Goal: Task Accomplishment & Management: Manage account settings

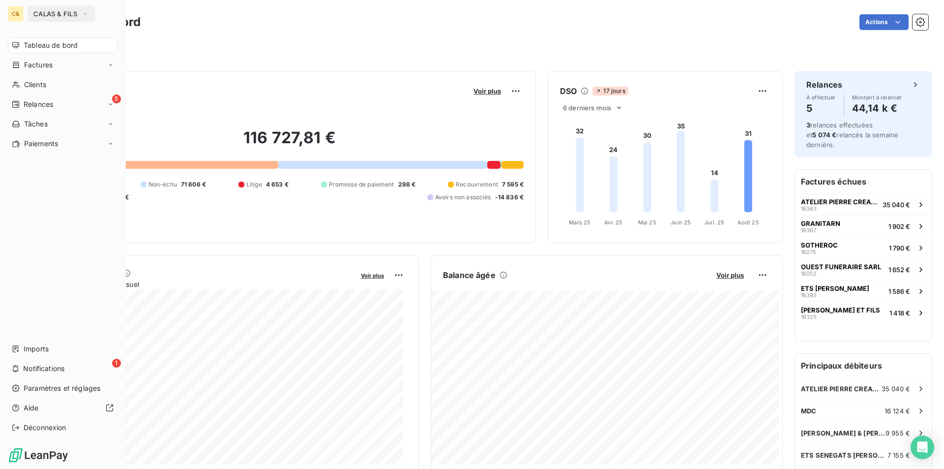
click at [52, 14] on span "CALAS & FILS" at bounding box center [55, 14] width 44 height 8
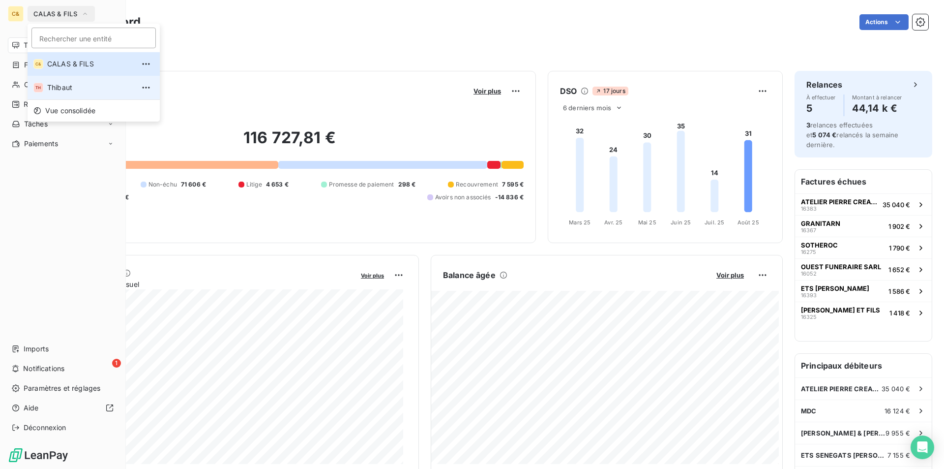
click at [62, 86] on span "Thibaut" at bounding box center [90, 88] width 87 height 10
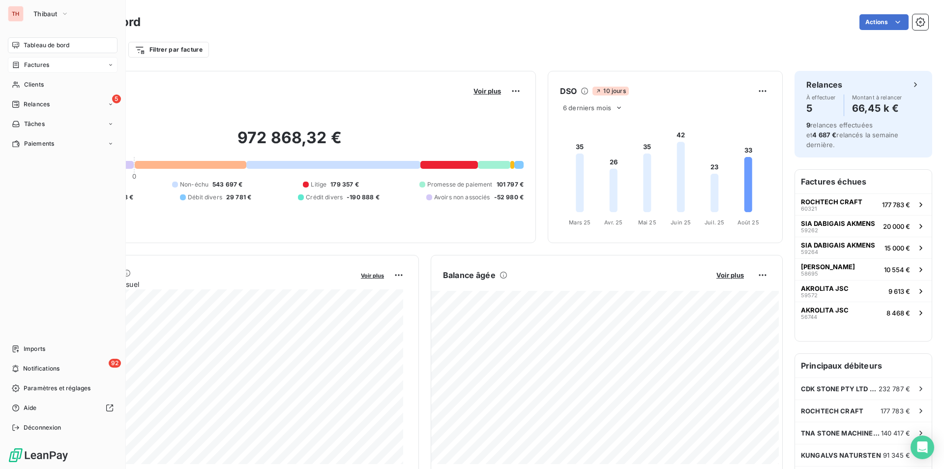
click at [28, 63] on span "Factures" at bounding box center [36, 64] width 25 height 9
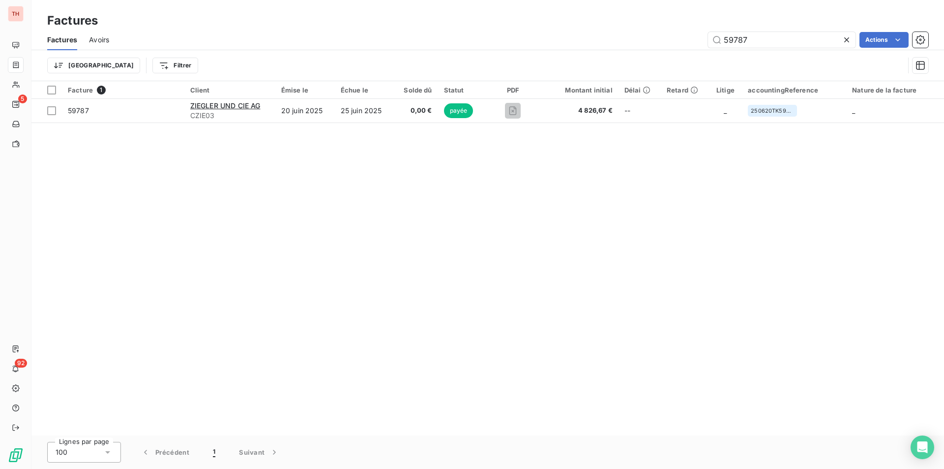
drag, startPoint x: 753, startPoint y: 40, endPoint x: 705, endPoint y: 41, distance: 48.2
click at [705, 41] on div "59787 Actions" at bounding box center [524, 40] width 807 height 16
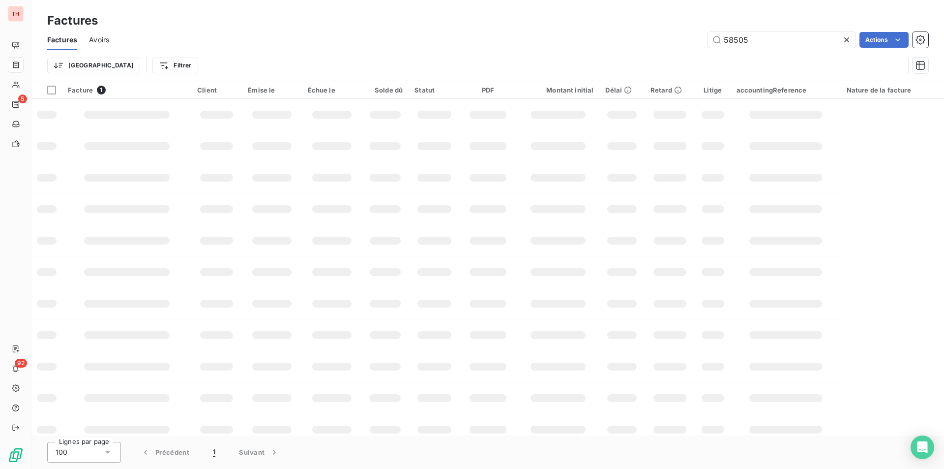
type input "58505"
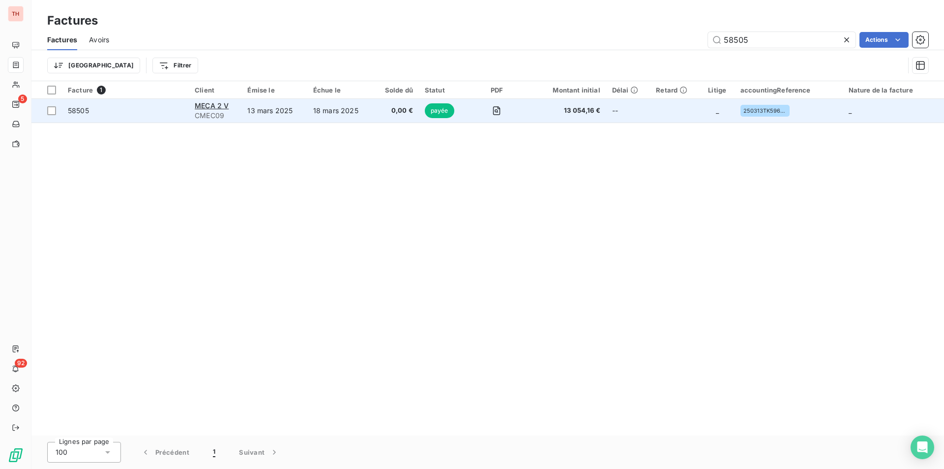
click at [88, 111] on span "58505" at bounding box center [78, 110] width 21 height 8
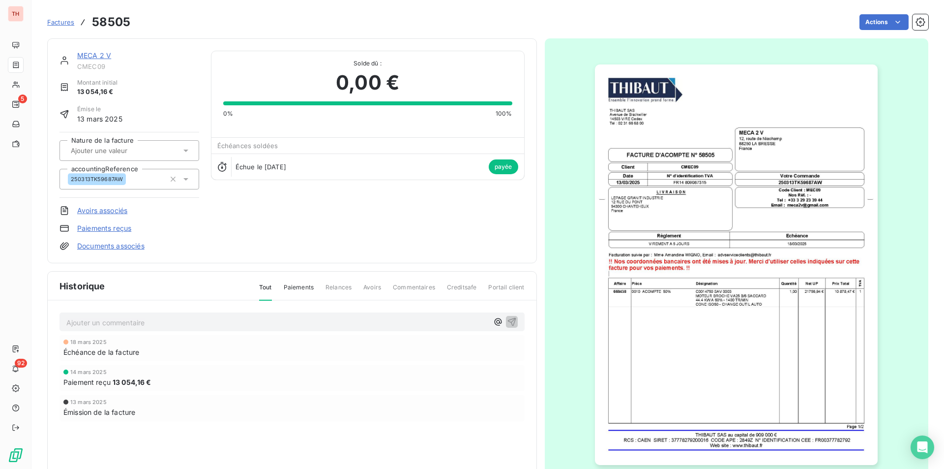
click at [614, 295] on img "button" at bounding box center [736, 264] width 283 height 400
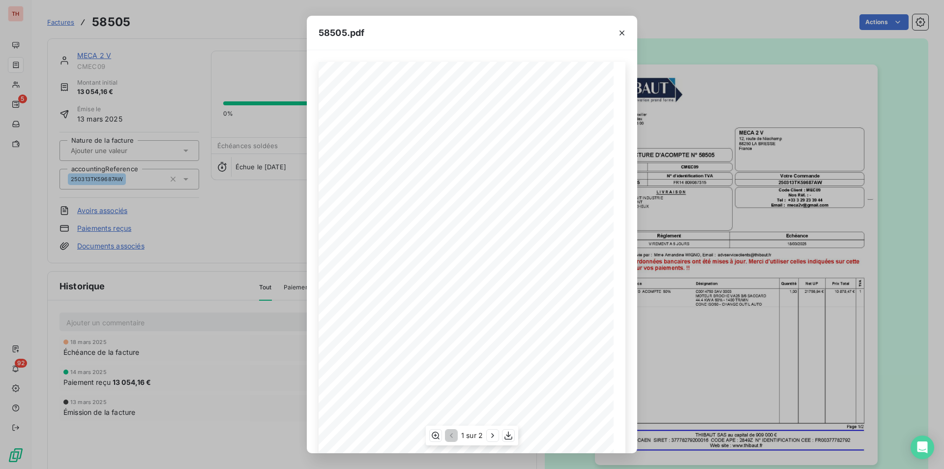
scroll to position [38, 0]
click at [495, 434] on icon "button" at bounding box center [493, 435] width 10 height 10
click at [453, 434] on icon "button" at bounding box center [450, 435] width 10 height 10
click at [508, 441] on button "button" at bounding box center [508, 435] width 12 height 12
drag, startPoint x: 622, startPoint y: 37, endPoint x: 492, endPoint y: 45, distance: 130.0
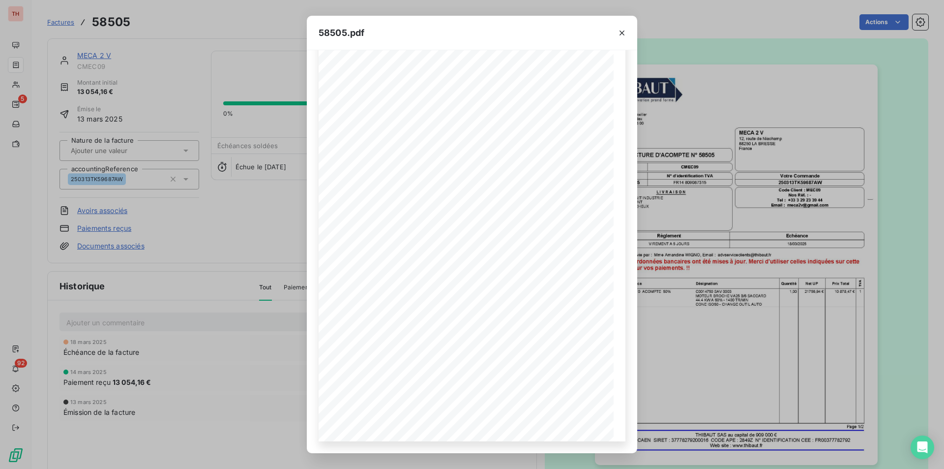
click at [622, 37] on icon "button" at bounding box center [622, 33] width 10 height 10
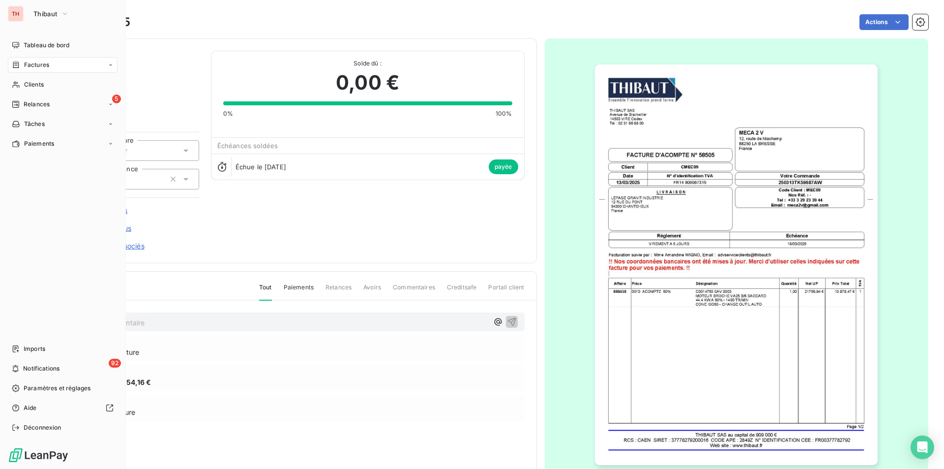
click at [27, 63] on span "Factures" at bounding box center [36, 64] width 25 height 9
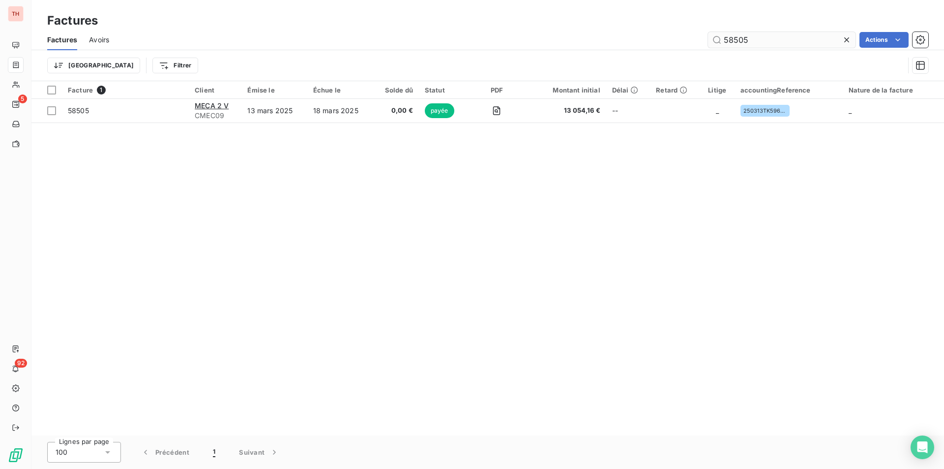
drag, startPoint x: 758, startPoint y: 39, endPoint x: 738, endPoint y: 41, distance: 20.2
click at [738, 41] on input "58505" at bounding box center [781, 40] width 147 height 16
type input "58537"
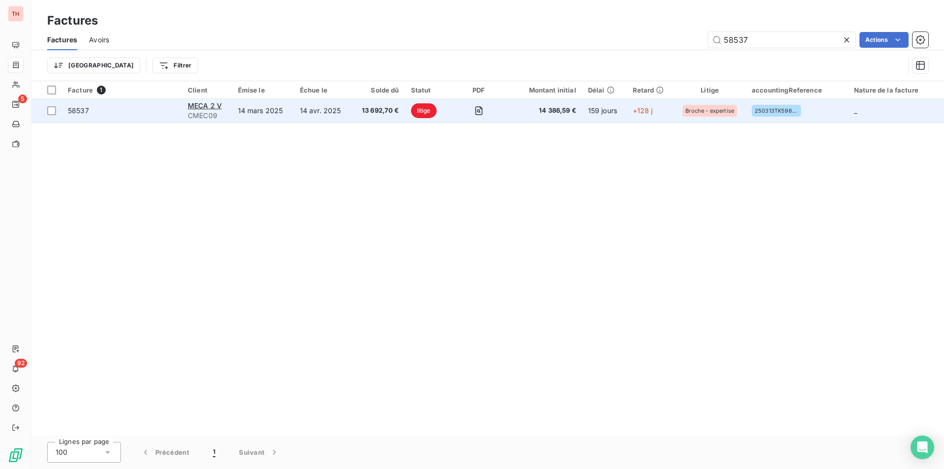
click at [358, 114] on span "13 692,70 €" at bounding box center [378, 111] width 42 height 10
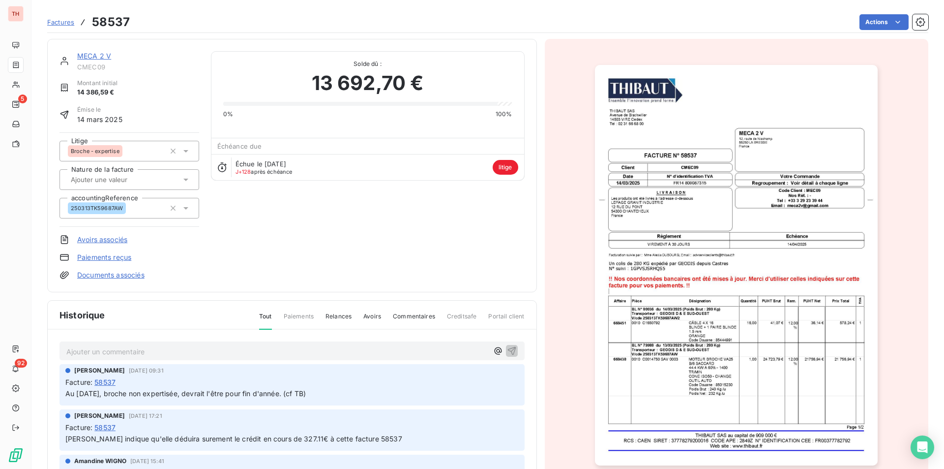
scroll to position [76, 0]
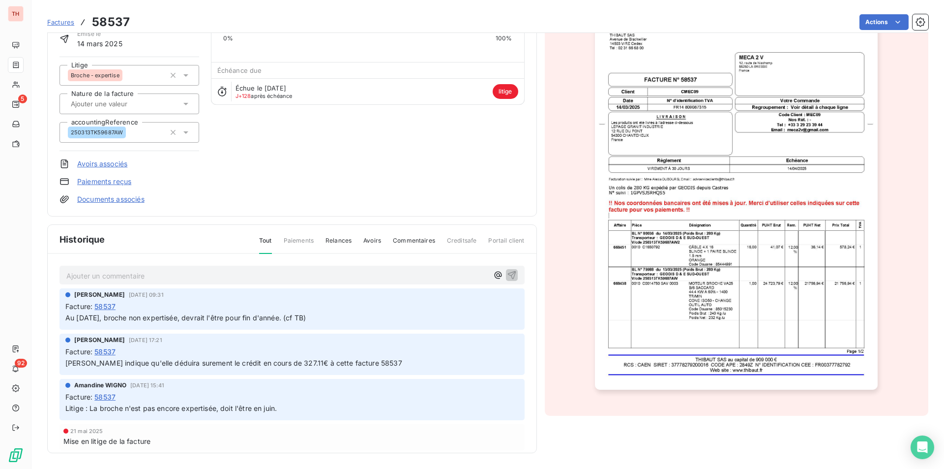
click at [738, 333] on img "button" at bounding box center [736, 189] width 283 height 400
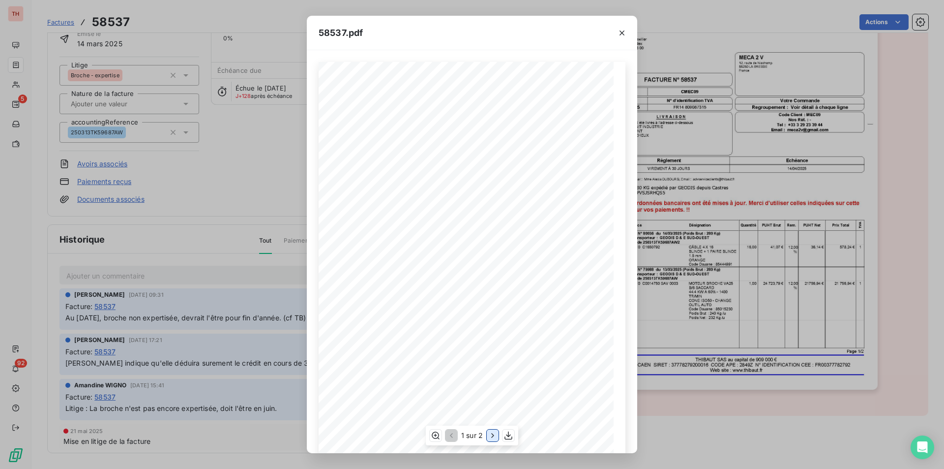
click at [490, 437] on icon "button" at bounding box center [493, 435] width 10 height 10
drag, startPoint x: 623, startPoint y: 31, endPoint x: 527, endPoint y: 11, distance: 98.0
click at [623, 31] on icon "button" at bounding box center [621, 32] width 5 height 5
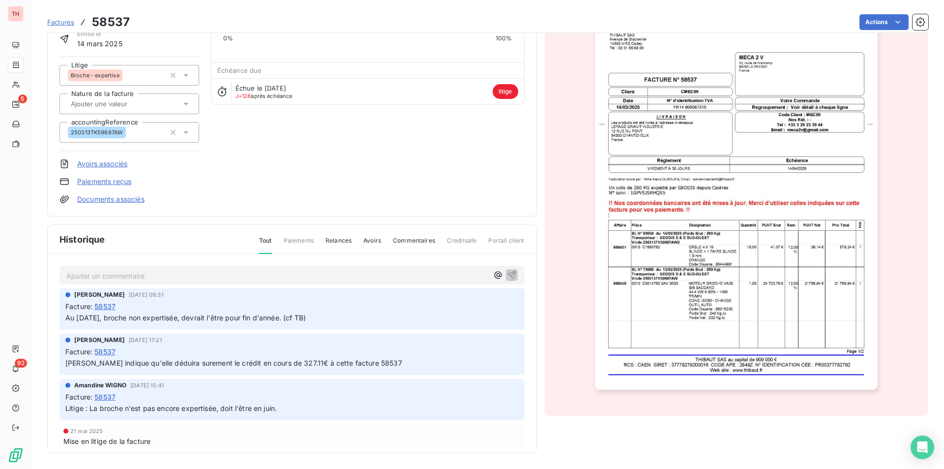
click at [698, 220] on img "button" at bounding box center [736, 189] width 283 height 400
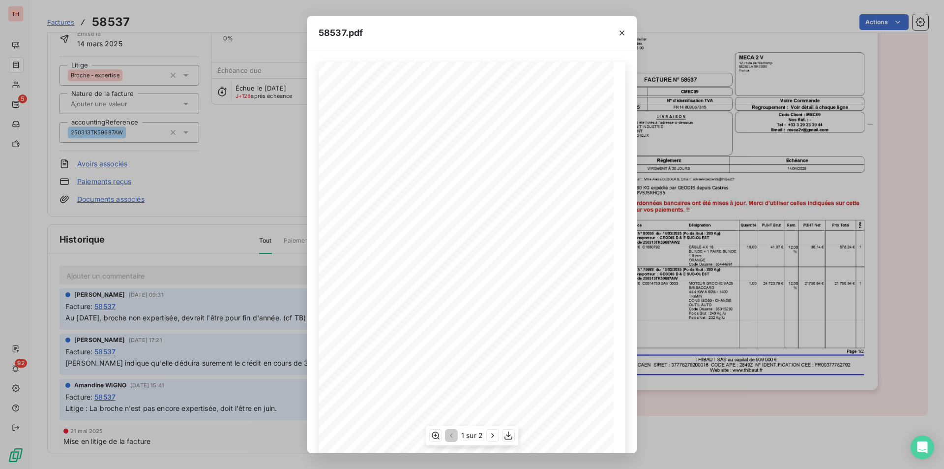
click at [511, 427] on div "1 sur 2" at bounding box center [472, 435] width 92 height 20
click at [508, 433] on icon "button" at bounding box center [508, 435] width 8 height 8
click at [622, 35] on icon "button" at bounding box center [622, 33] width 10 height 10
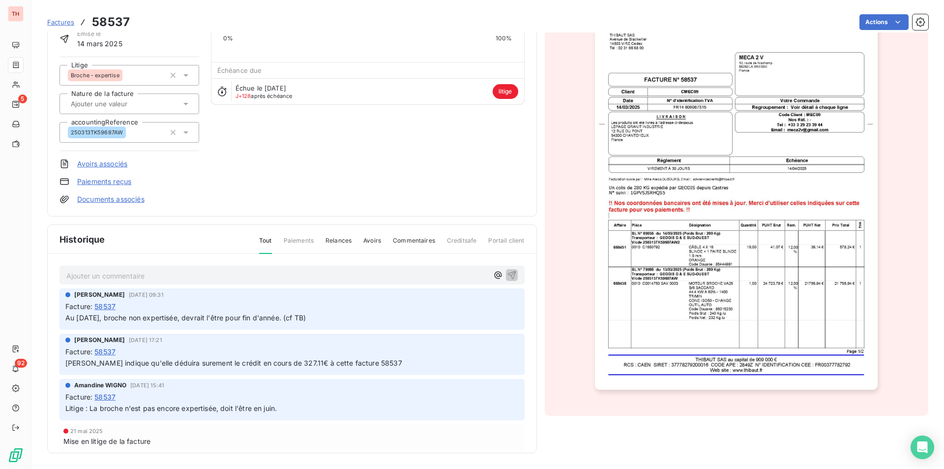
scroll to position [0, 0]
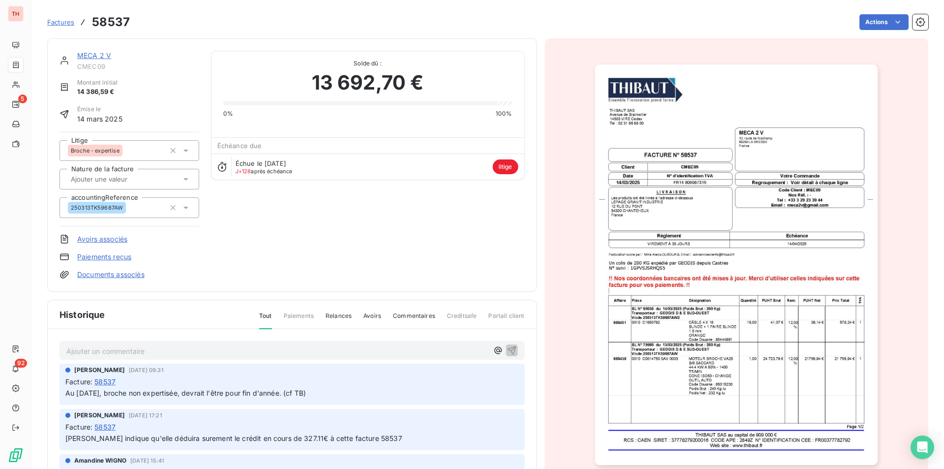
click at [134, 353] on p "Ajouter un commentaire ﻿" at bounding box center [277, 351] width 422 height 12
click at [98, 57] on link "MECA 2 V" at bounding box center [94, 55] width 34 height 8
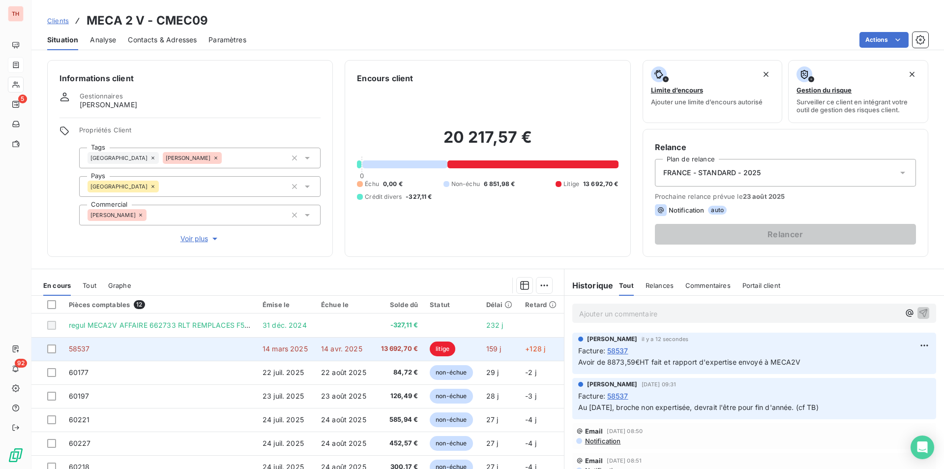
click at [222, 350] on td "58537" at bounding box center [160, 349] width 194 height 24
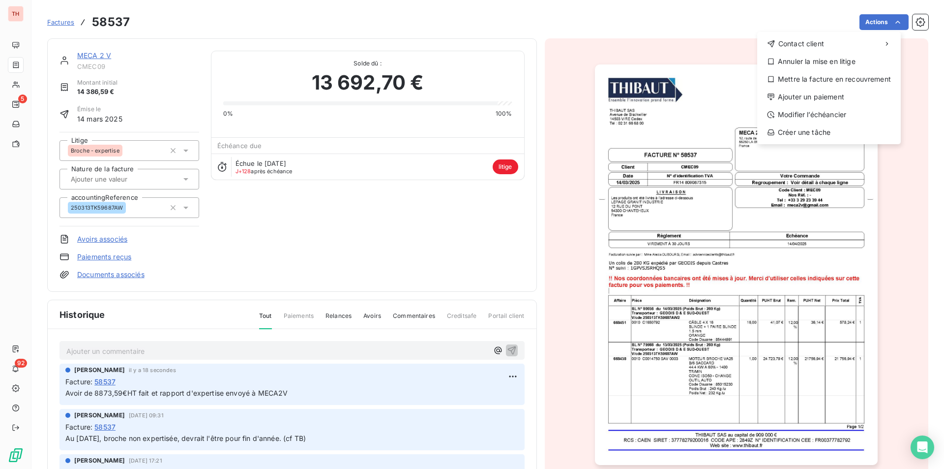
click at [225, 419] on html "TH 5 92 Factures 58537 Actions Contact client Annuler la mise en litige Mettre …" at bounding box center [472, 234] width 944 height 469
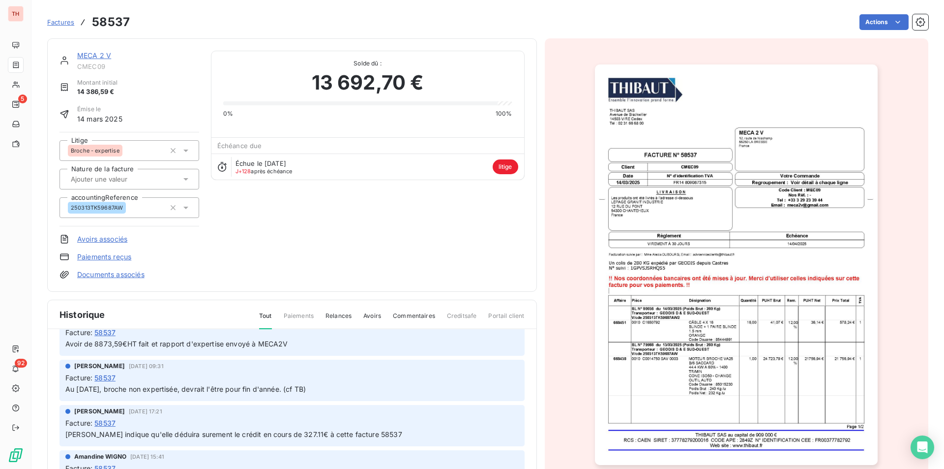
scroll to position [76, 0]
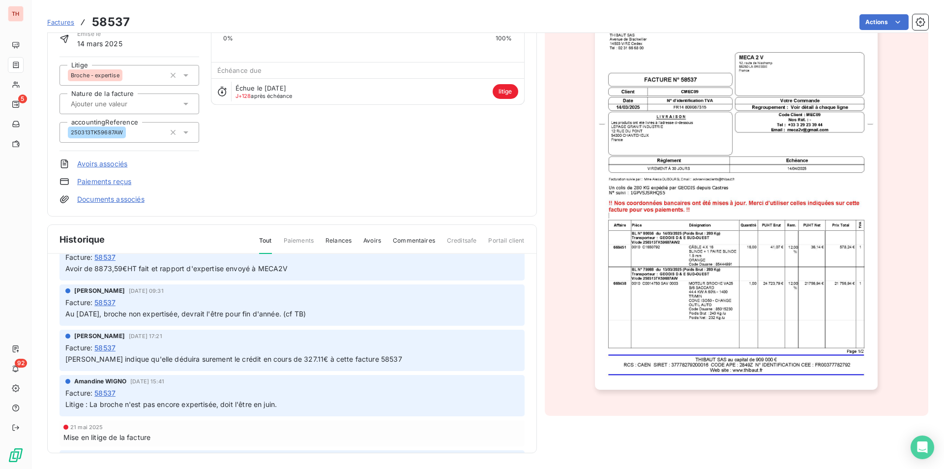
click at [771, 280] on img "button" at bounding box center [736, 189] width 283 height 400
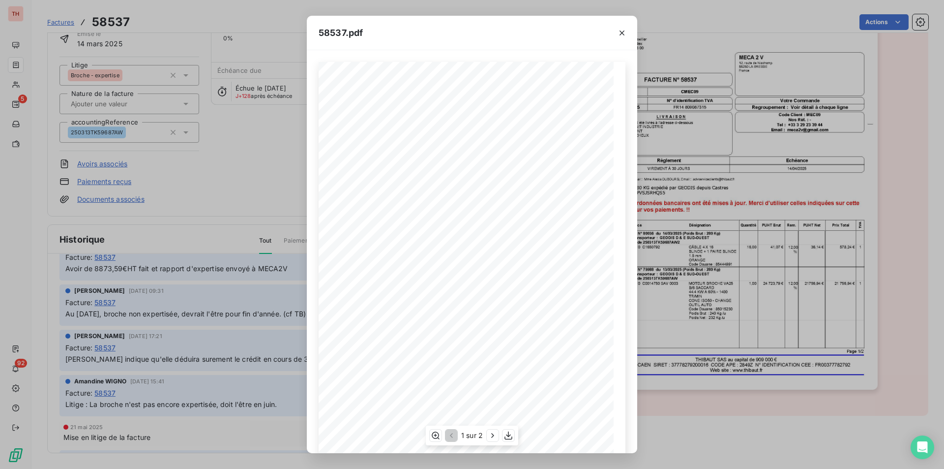
scroll to position [38, 0]
drag, startPoint x: 492, startPoint y: 433, endPoint x: 495, endPoint y: 428, distance: 6.0
click at [492, 433] on icon "button" at bounding box center [493, 435] width 10 height 10
click at [628, 31] on button "button" at bounding box center [622, 33] width 16 height 16
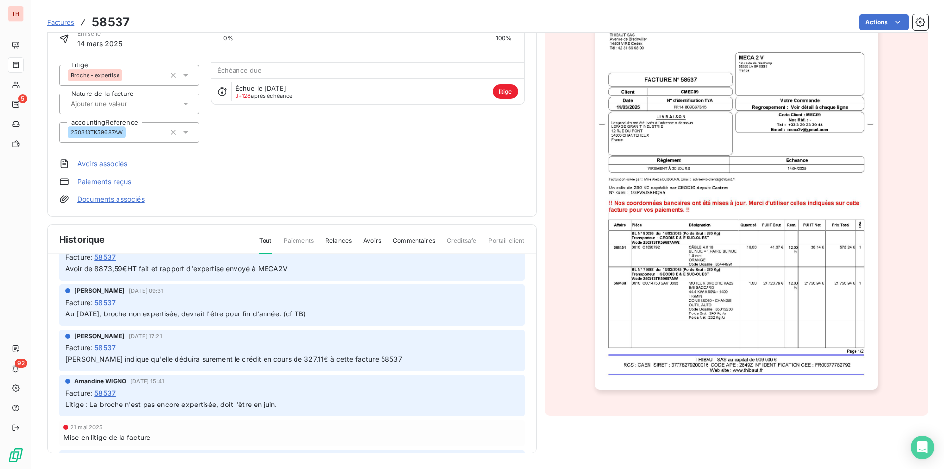
scroll to position [0, 0]
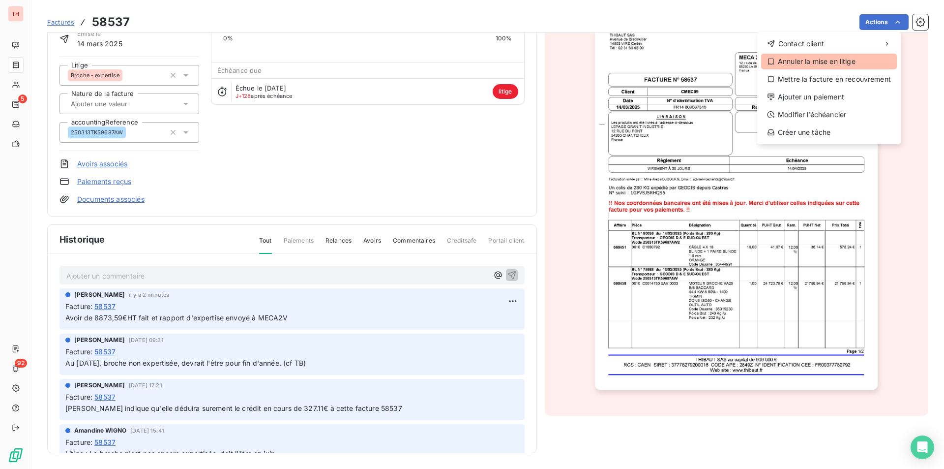
click at [798, 59] on div "Annuler la mise en litige" at bounding box center [829, 62] width 136 height 16
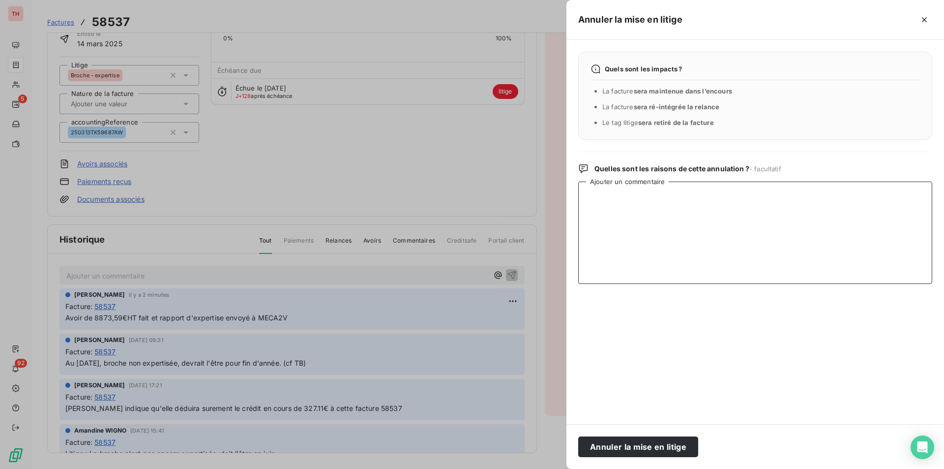
click at [627, 206] on textarea "Ajouter un commentaire" at bounding box center [755, 232] width 354 height 102
type textarea "E"
click at [608, 200] on textarea "Ajouter un commentaire" at bounding box center [755, 232] width 354 height 102
click at [610, 200] on textarea "Avoir ffait suite expertise" at bounding box center [755, 232] width 354 height 102
click at [674, 196] on textarea "Avoir fait suite expertise" at bounding box center [755, 232] width 354 height 102
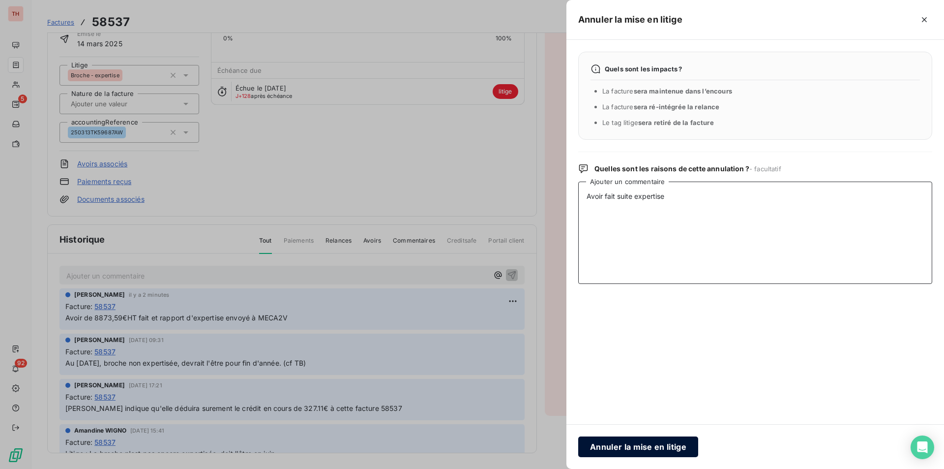
type textarea "Avoir fait suite expertise"
click at [636, 447] on button "Annuler la mise en litige" at bounding box center [638, 446] width 120 height 21
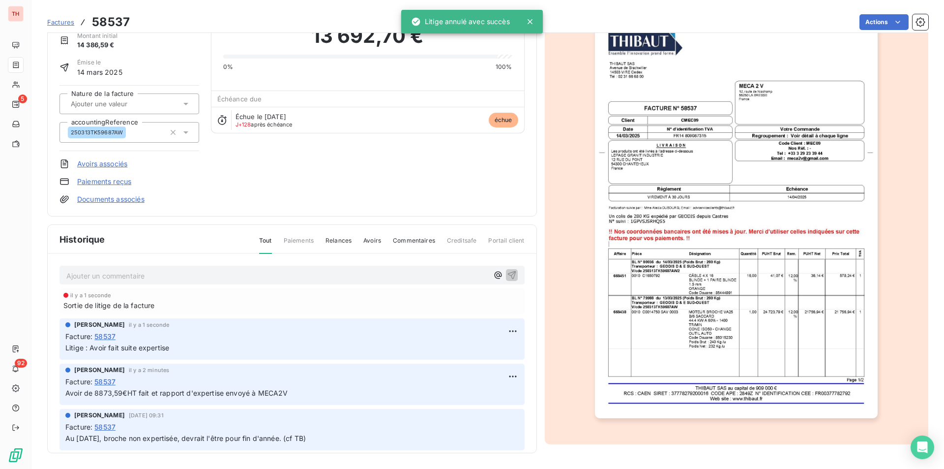
scroll to position [47, 0]
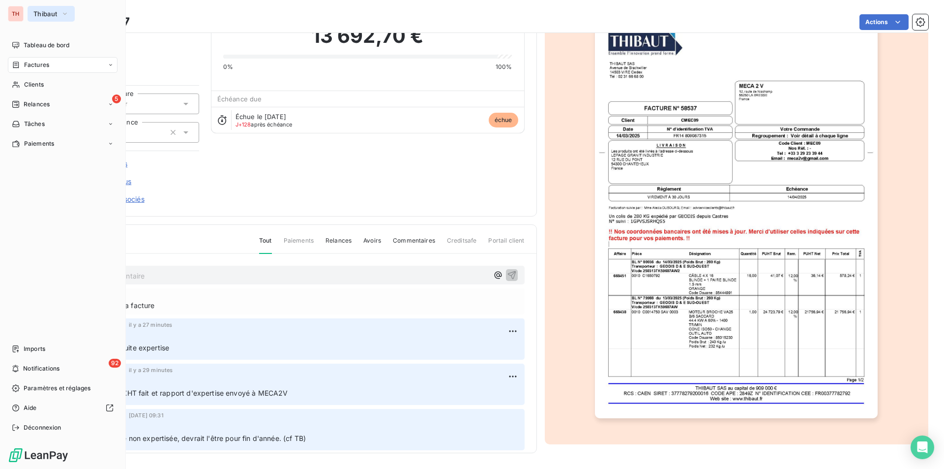
click at [44, 12] on span "Thibaut" at bounding box center [45, 14] width 24 height 8
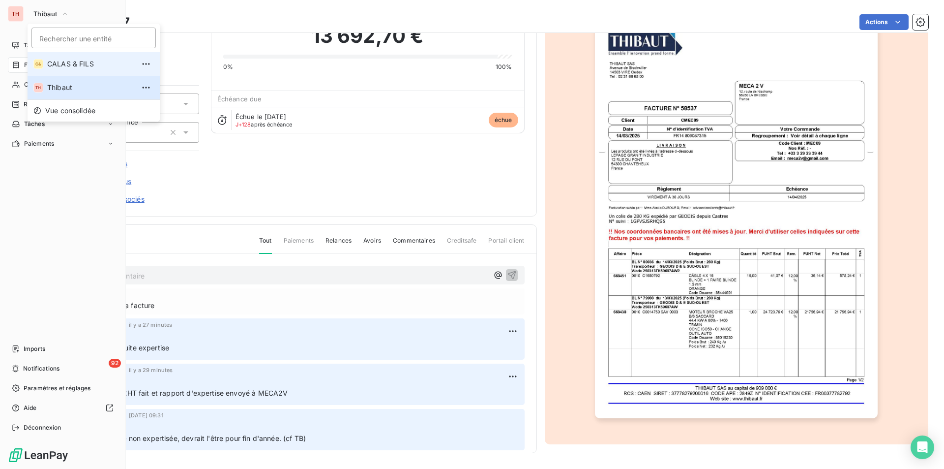
drag, startPoint x: 54, startPoint y: 64, endPoint x: 131, endPoint y: 69, distance: 77.8
click at [54, 64] on span "CALAS & FILS" at bounding box center [90, 64] width 87 height 10
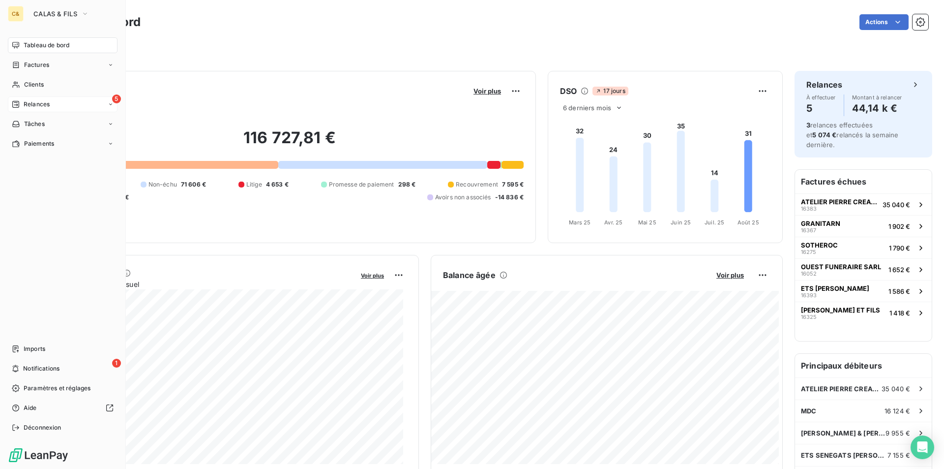
click at [39, 101] on span "Relances" at bounding box center [37, 104] width 26 height 9
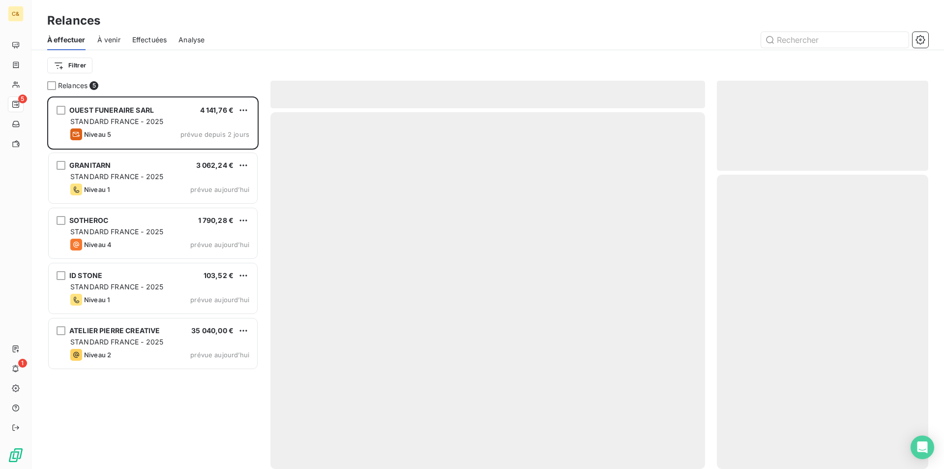
scroll to position [365, 204]
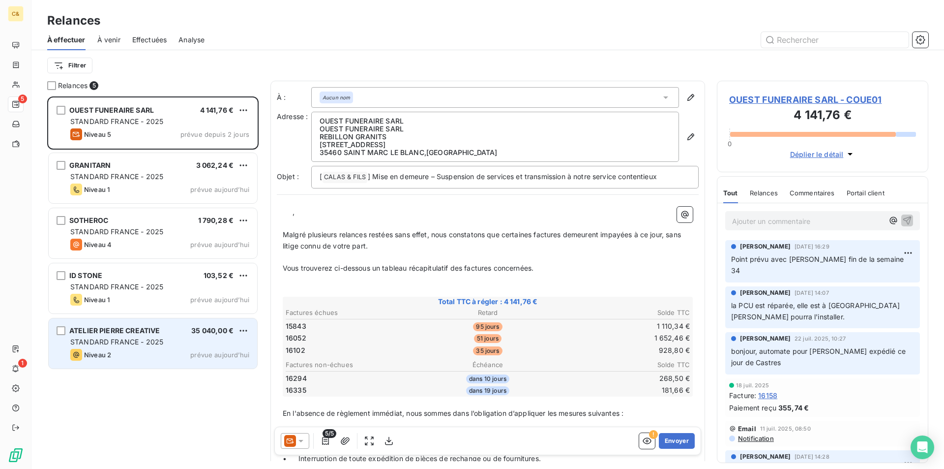
click at [138, 361] on div "ATELIER PIERRE CREATIVE 35 040,00 € STANDARD FRANCE - 2025 Niveau 2 prévue aujo…" at bounding box center [153, 343] width 208 height 50
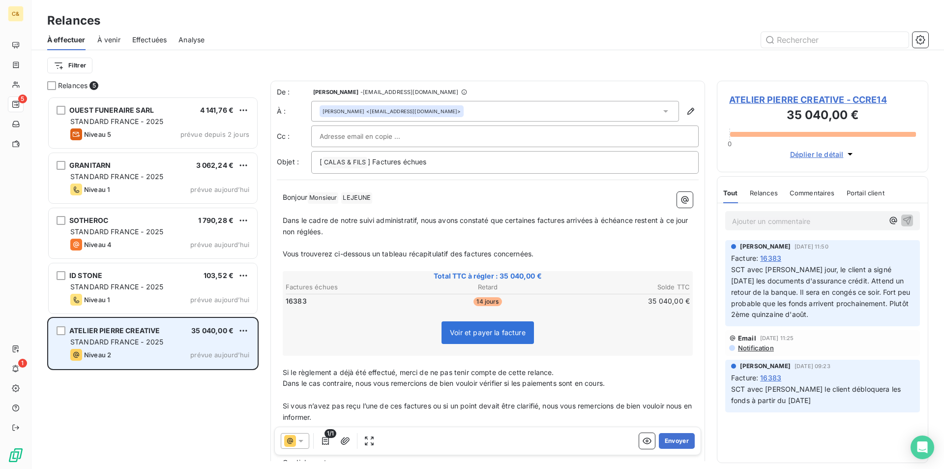
click at [659, 439] on button "Envoyer" at bounding box center [677, 441] width 36 height 16
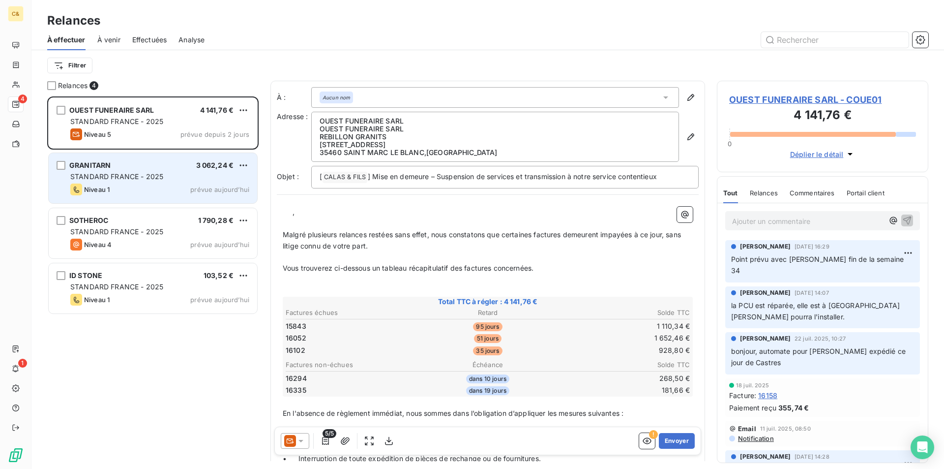
click at [146, 189] on div "Niveau 1 prévue aujourd’hui" at bounding box center [159, 189] width 179 height 12
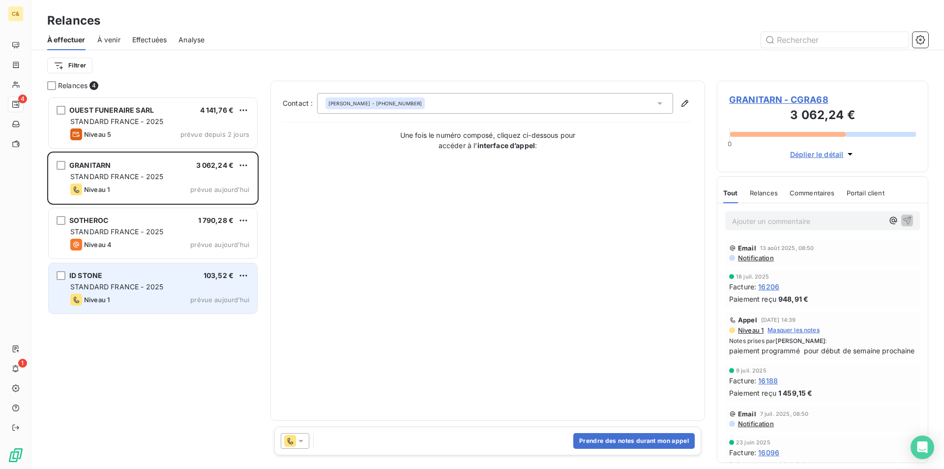
click at [149, 281] on div "ID STONE 103,52 € STANDARD FRANCE - 2025 Niveau 1 prévue aujourd’hui" at bounding box center [153, 288] width 208 height 50
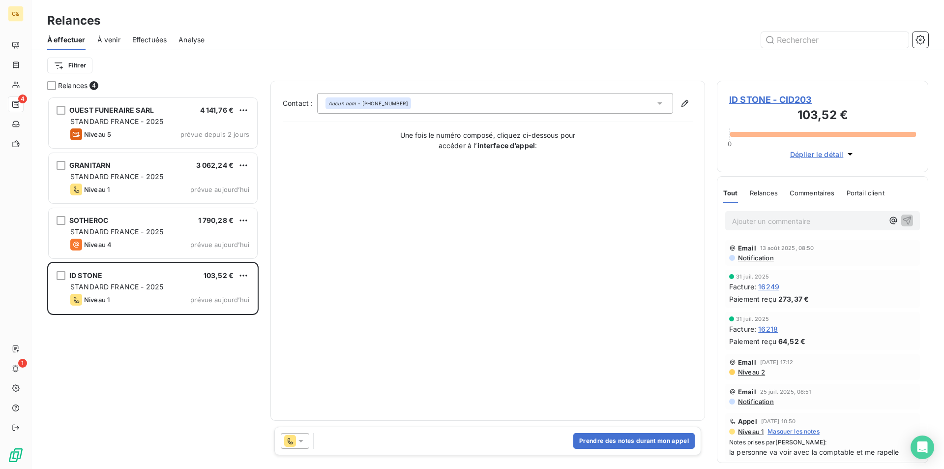
click at [792, 94] on span "ID STONE - CID203" at bounding box center [822, 99] width 187 height 13
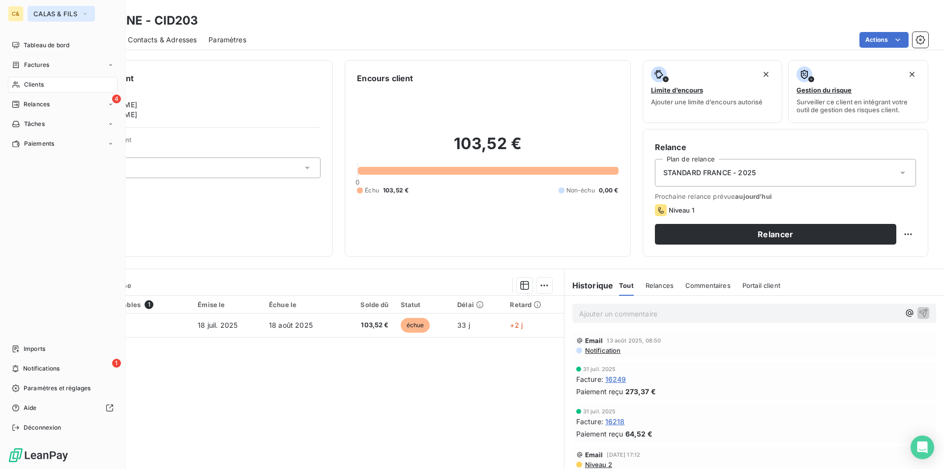
drag, startPoint x: 52, startPoint y: 13, endPoint x: 57, endPoint y: 20, distance: 8.2
click at [52, 13] on span "CALAS & FILS" at bounding box center [55, 14] width 44 height 8
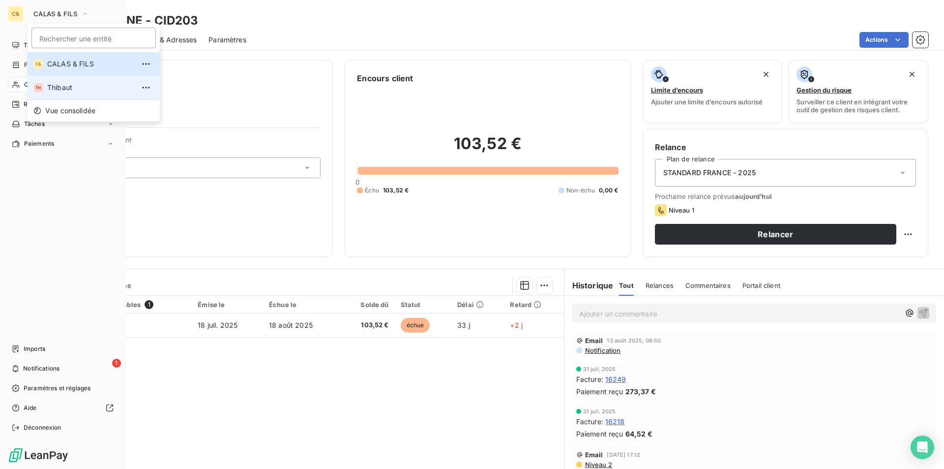
click at [63, 85] on span "Thibaut" at bounding box center [90, 88] width 87 height 10
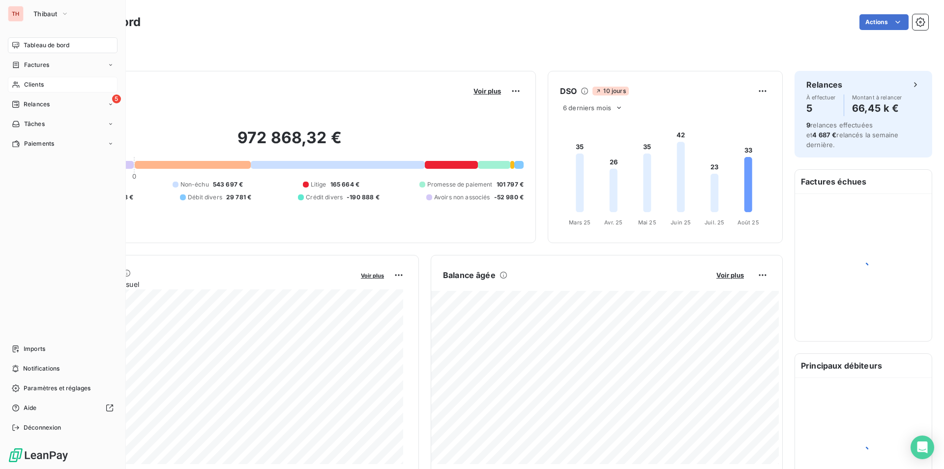
click at [42, 83] on span "Clients" at bounding box center [34, 84] width 20 height 9
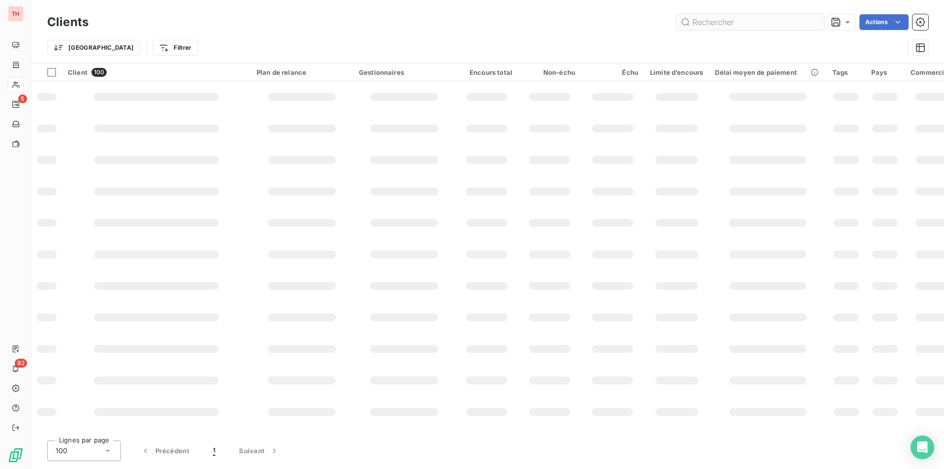
click at [723, 22] on input "text" at bounding box center [750, 22] width 147 height 16
type input "ulf01"
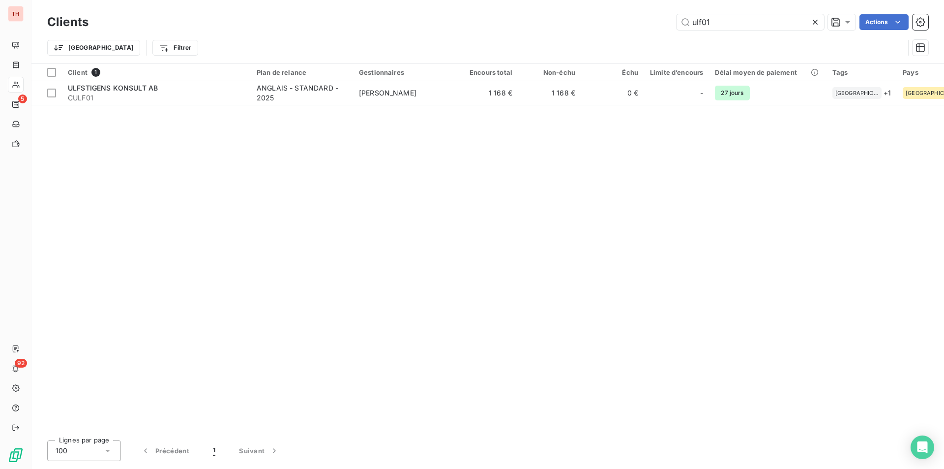
click at [444, 113] on div "Client 1 Plan de relance Gestionnaires Encours total Non-échu Échu Limite d’enc…" at bounding box center [487, 247] width 913 height 369
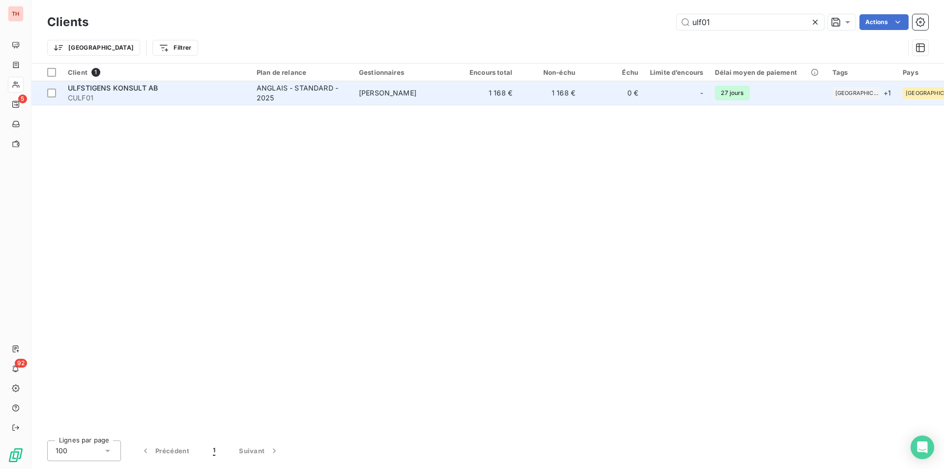
click at [444, 98] on td "[PERSON_NAME]" at bounding box center [404, 93] width 102 height 24
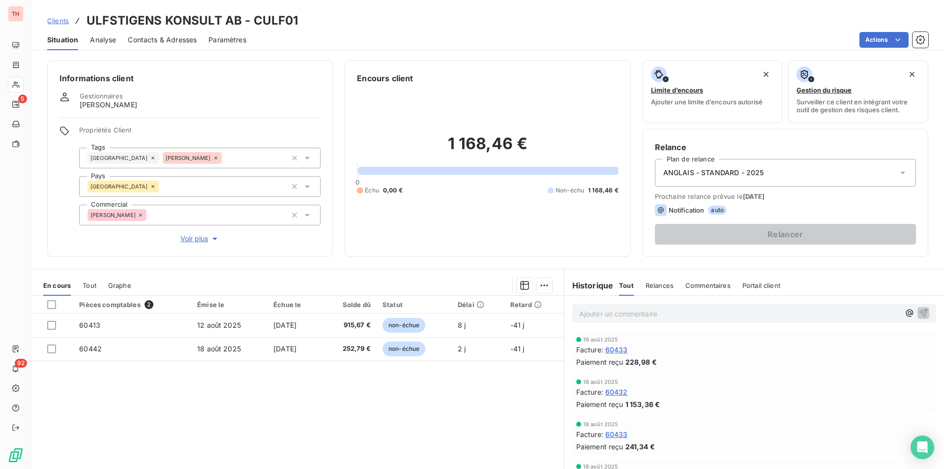
click at [609, 352] on span "60433" at bounding box center [616, 349] width 23 height 10
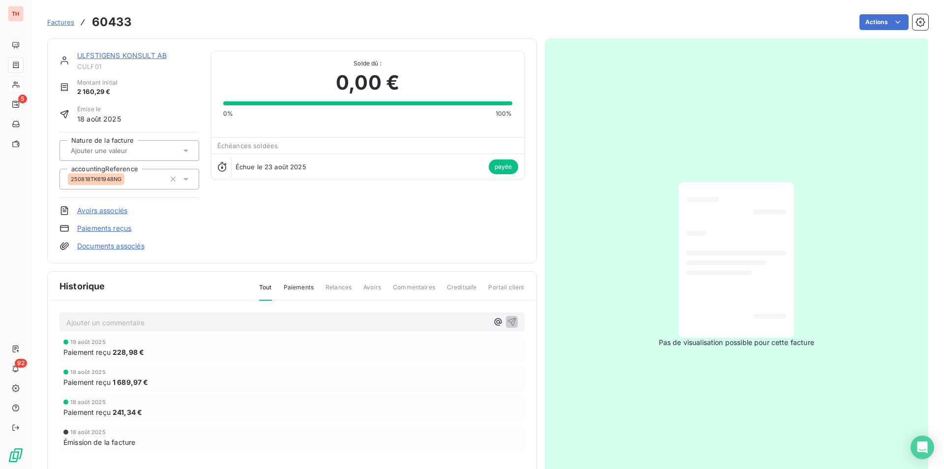
click at [90, 57] on link "ULFSTIGENS KONSULT AB" at bounding box center [121, 55] width 89 height 8
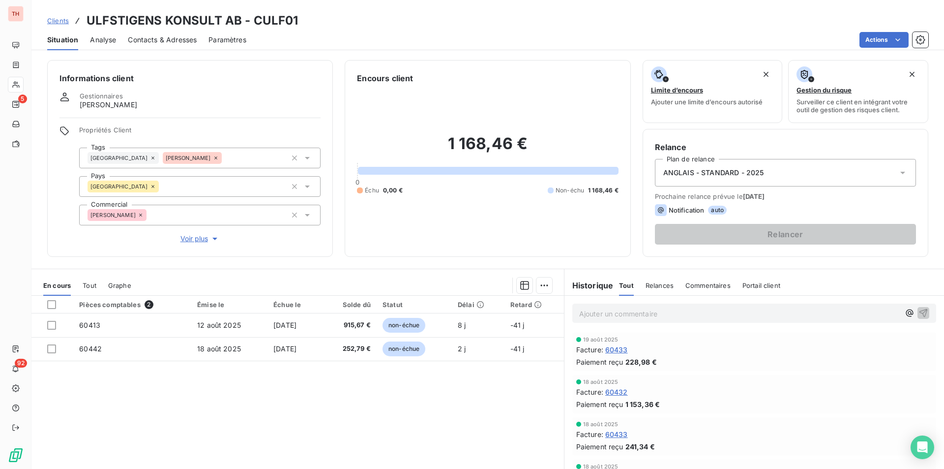
click at [614, 391] on span "60432" at bounding box center [616, 391] width 23 height 10
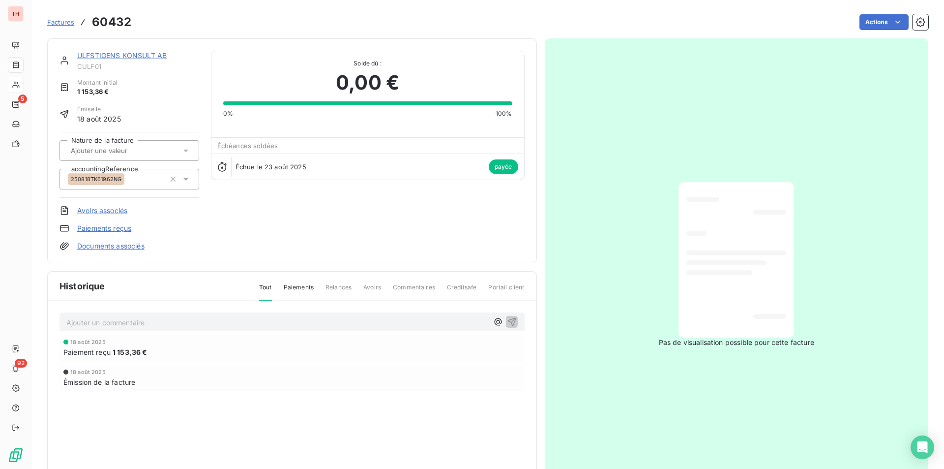
click at [114, 53] on link "ULFSTIGENS KONSULT AB" at bounding box center [121, 55] width 89 height 8
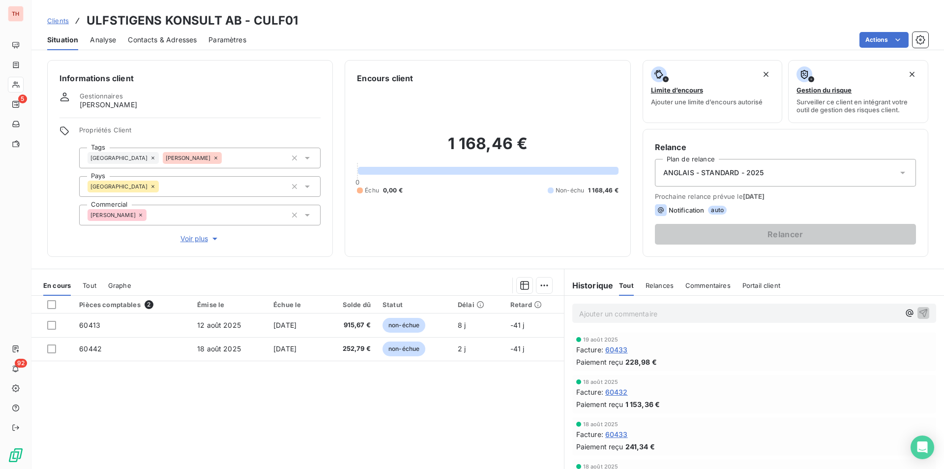
click at [645, 363] on span "228,98 €" at bounding box center [640, 361] width 31 height 10
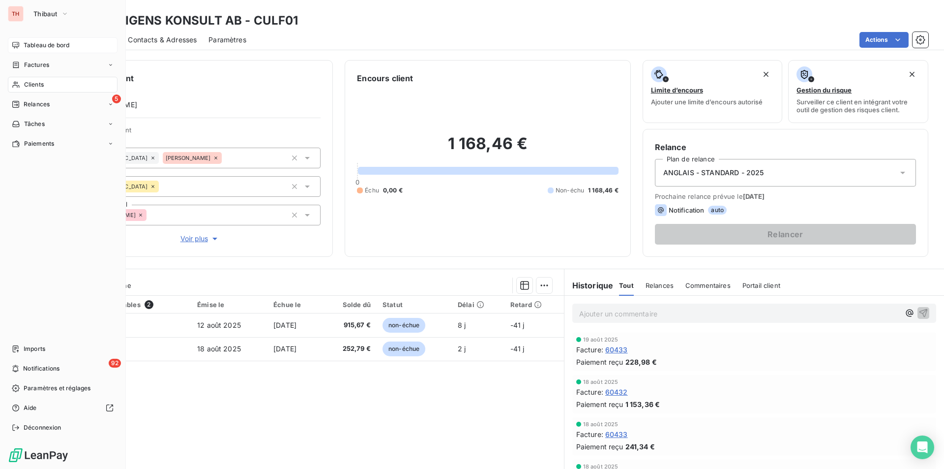
click at [28, 46] on span "Tableau de bord" at bounding box center [47, 45] width 46 height 9
